Goal: Task Accomplishment & Management: Manage account settings

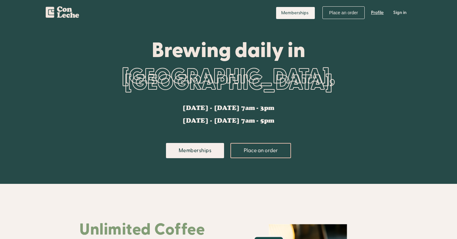
click at [379, 12] on link "Profile" at bounding box center [377, 12] width 22 height 19
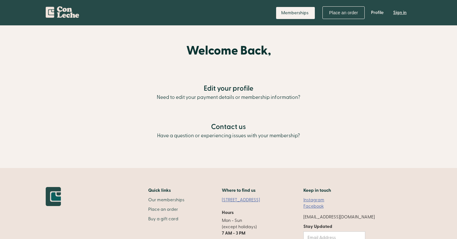
click at [399, 10] on link "Sign in" at bounding box center [399, 12] width 23 height 19
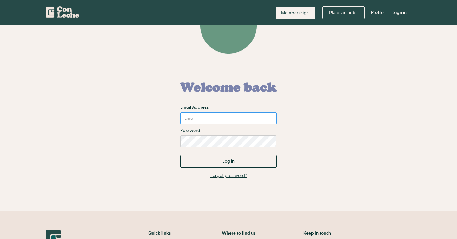
click at [193, 119] on input "Email Address" at bounding box center [228, 118] width 96 height 12
type input "sarahcheney4@gmail.com"
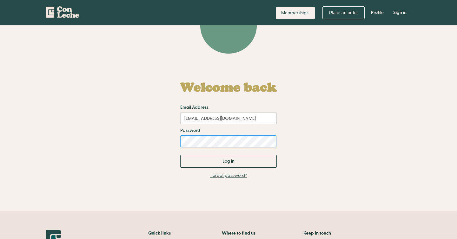
click at [180, 155] on input "Log in" at bounding box center [228, 161] width 96 height 13
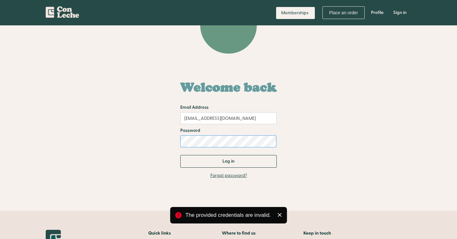
click at [180, 155] on input "Log in" at bounding box center [228, 161] width 96 height 13
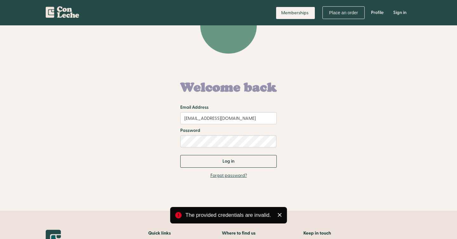
click at [222, 177] on link "Forgot password?" at bounding box center [228, 176] width 36 height 6
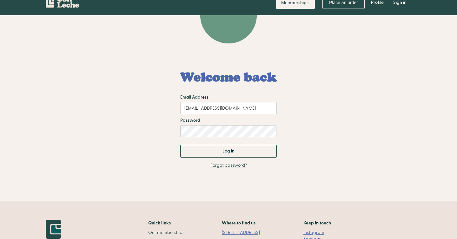
scroll to position [11, 0]
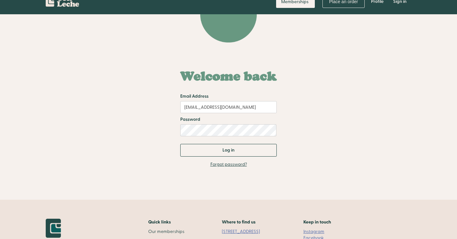
click at [234, 77] on h1 "Welcome back" at bounding box center [228, 76] width 96 height 14
click at [231, 166] on link "Forgot password?" at bounding box center [228, 164] width 36 height 6
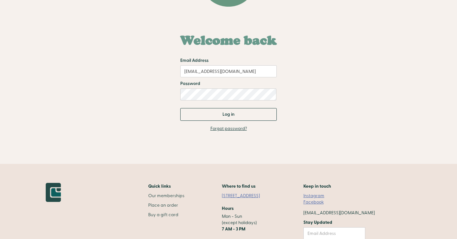
scroll to position [55, 0]
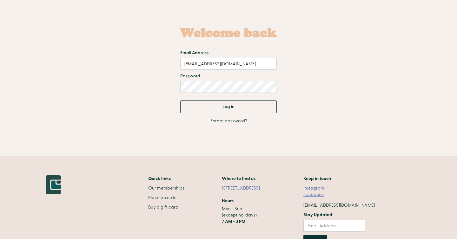
click at [204, 98] on form "Welcome back Email Address sarahcheney4@gmail.com Password Log in" at bounding box center [228, 66] width 96 height 94
click at [220, 122] on link "Forgot password?" at bounding box center [228, 121] width 36 height 6
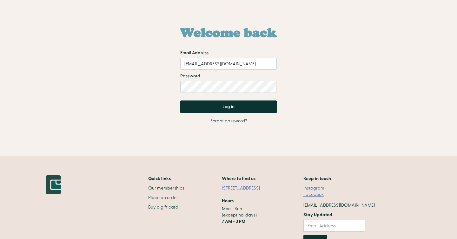
click at [222, 109] on input "Log in" at bounding box center [228, 107] width 96 height 13
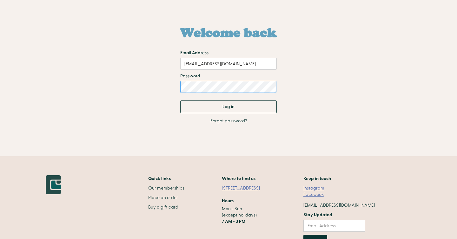
click at [180, 101] on input "Log in" at bounding box center [228, 107] width 96 height 13
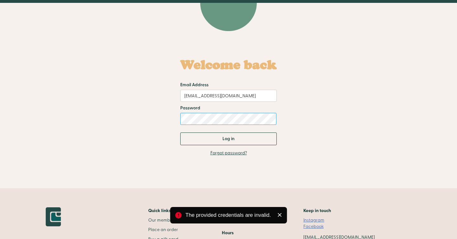
scroll to position [0, 0]
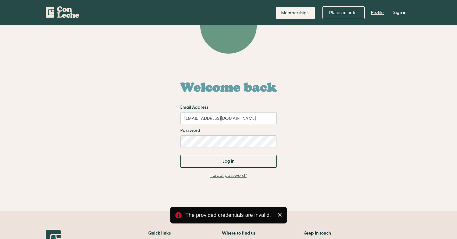
click at [379, 13] on link "Profile" at bounding box center [377, 12] width 22 height 19
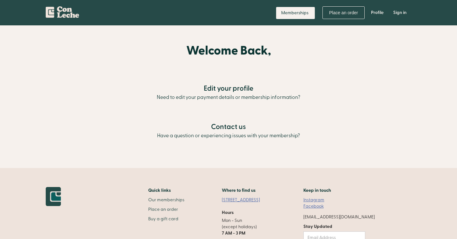
scroll to position [50, 0]
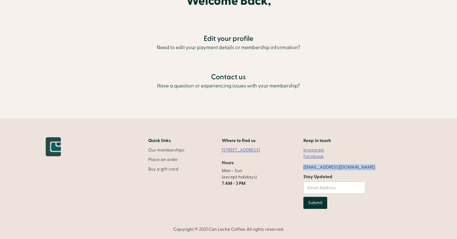
drag, startPoint x: 380, startPoint y: 168, endPoint x: 316, endPoint y: 165, distance: 64.4
click at [316, 166] on div "Quick links Our memberships Place an order Buy a gift card Where to find us 181…" at bounding box center [228, 184] width 365 height 95
copy div "[EMAIL_ADDRESS][DOMAIN_NAME]"
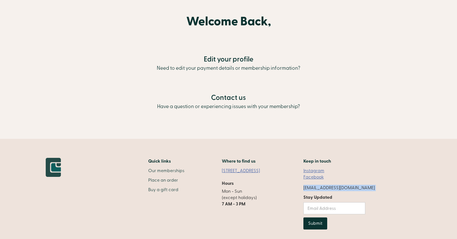
scroll to position [0, 0]
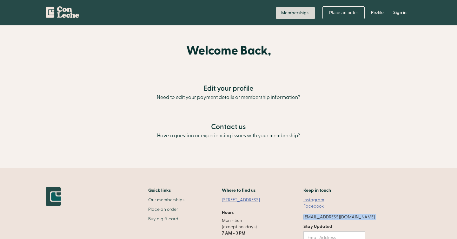
click at [304, 14] on link "Memberships" at bounding box center [295, 13] width 39 height 12
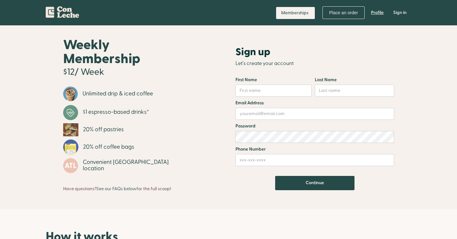
click at [378, 11] on link "Profile" at bounding box center [377, 12] width 22 height 19
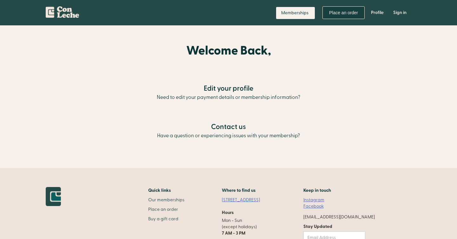
click at [339, 13] on link "Place an order" at bounding box center [343, 12] width 42 height 13
click at [389, 15] on link "Sign in" at bounding box center [399, 12] width 23 height 19
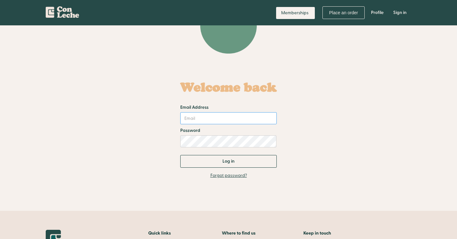
click at [220, 113] on input "Email Address" at bounding box center [228, 118] width 96 height 12
type input "[EMAIL_ADDRESS][DOMAIN_NAME]"
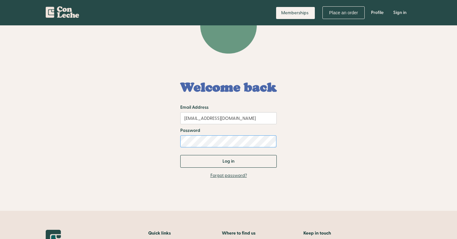
click at [180, 155] on input "Log in" at bounding box center [228, 161] width 96 height 13
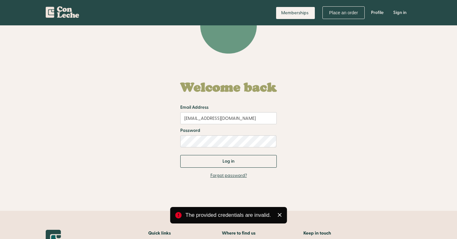
click at [272, 177] on div "Forgot password?" at bounding box center [228, 176] width 298 height 6
click at [241, 177] on link "Forgot password?" at bounding box center [228, 176] width 36 height 6
click at [326, 164] on div "Welcome back Email Address sarahcheney4@gmail.com Password Log in Thank you! Yo…" at bounding box center [228, 122] width 298 height 101
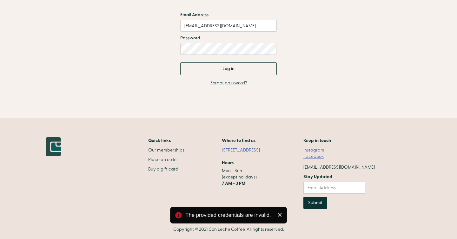
click at [234, 85] on link "Forgot password?" at bounding box center [228, 83] width 36 height 6
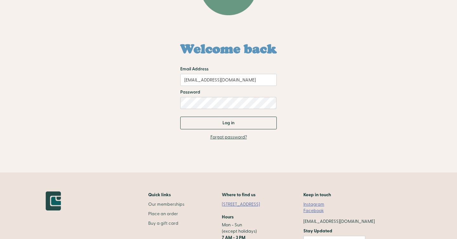
scroll to position [0, 0]
